Goal: Task Accomplishment & Management: Use online tool/utility

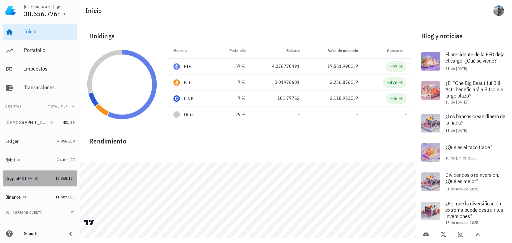
click at [21, 179] on div "CryptoMKT" at bounding box center [15, 179] width 21 height 6
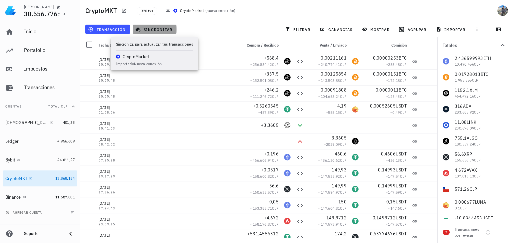
click at [156, 30] on span "sincronizar" at bounding box center [155, 29] width 36 height 5
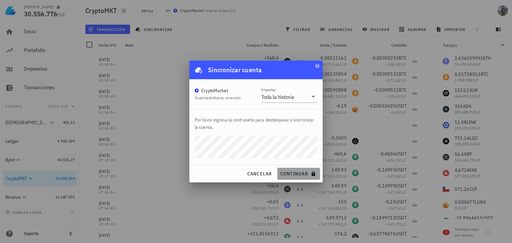
click at [298, 173] on span "continuar" at bounding box center [298, 174] width 37 height 6
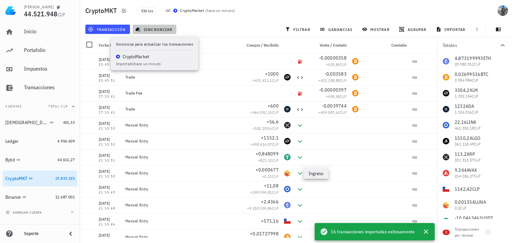
click at [148, 29] on span "sincronizar" at bounding box center [155, 29] width 36 height 5
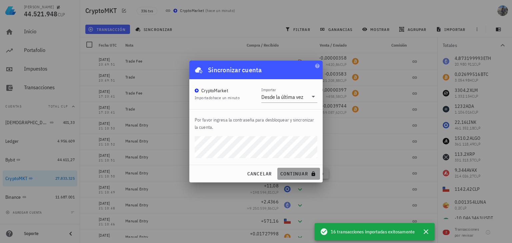
click at [293, 177] on span "continuar" at bounding box center [298, 174] width 37 height 6
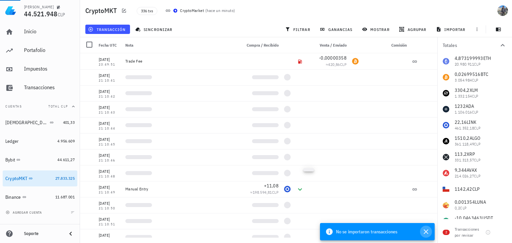
click at [426, 231] on icon "button" at bounding box center [426, 232] width 5 height 5
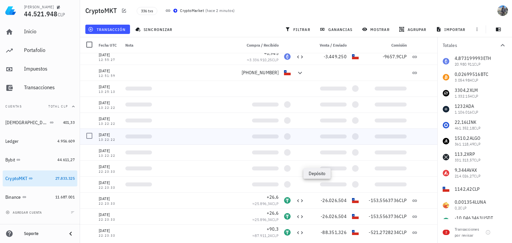
scroll to position [741, 0]
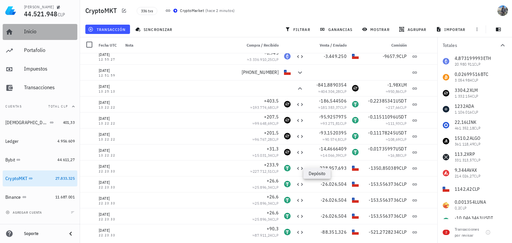
click at [21, 32] on link "Inicio" at bounding box center [40, 32] width 75 height 16
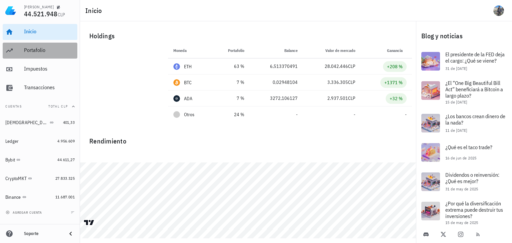
click at [26, 52] on div "Portafolio" at bounding box center [49, 50] width 51 height 6
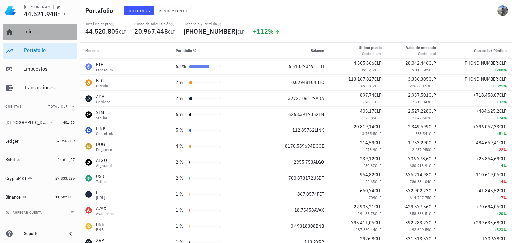
click at [21, 30] on link "Inicio" at bounding box center [40, 32] width 75 height 16
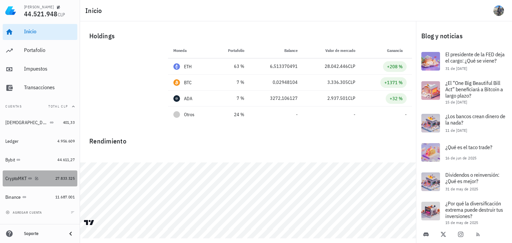
click at [14, 181] on div "CryptoMKT" at bounding box center [15, 179] width 21 height 6
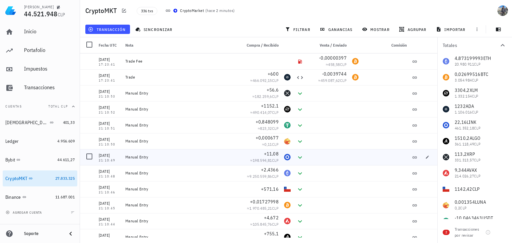
scroll to position [16, 0]
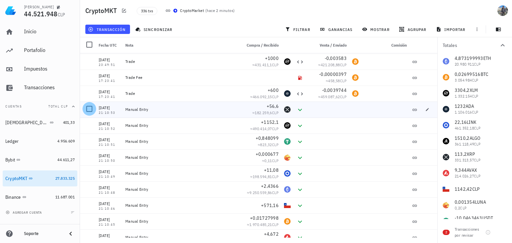
click at [88, 109] on div at bounding box center [89, 108] width 11 height 11
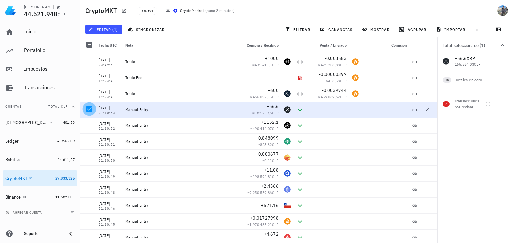
click at [88, 107] on div at bounding box center [89, 108] width 11 height 11
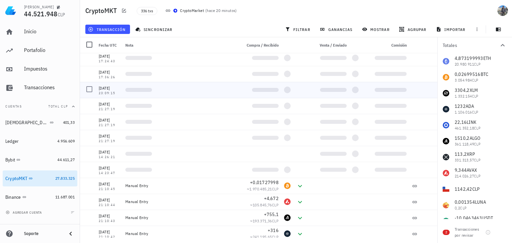
scroll to position [0, 0]
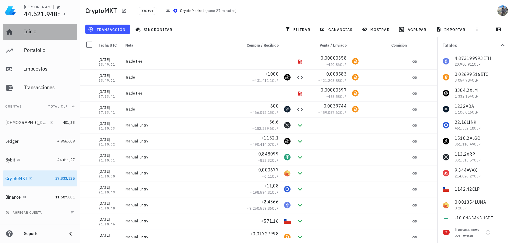
click at [30, 33] on div "Inicio" at bounding box center [49, 31] width 51 height 6
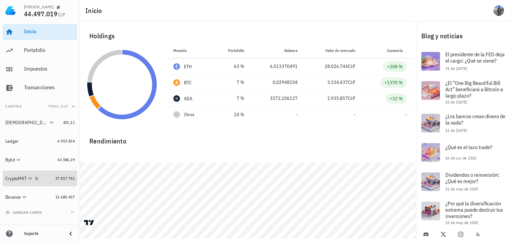
click at [11, 177] on div "CryptoMKT" at bounding box center [15, 179] width 21 height 6
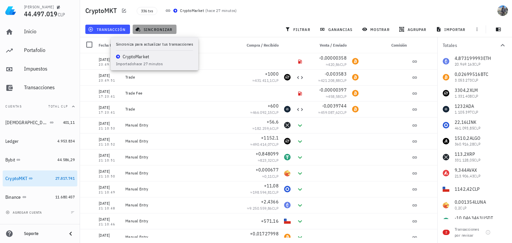
click at [162, 30] on span "sincronizar" at bounding box center [155, 29] width 36 height 5
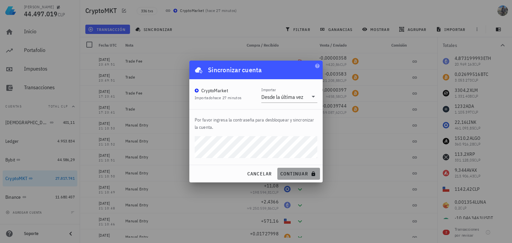
click at [299, 172] on span "continuar" at bounding box center [298, 174] width 37 height 6
